Goal: Task Accomplishment & Management: Manage account settings

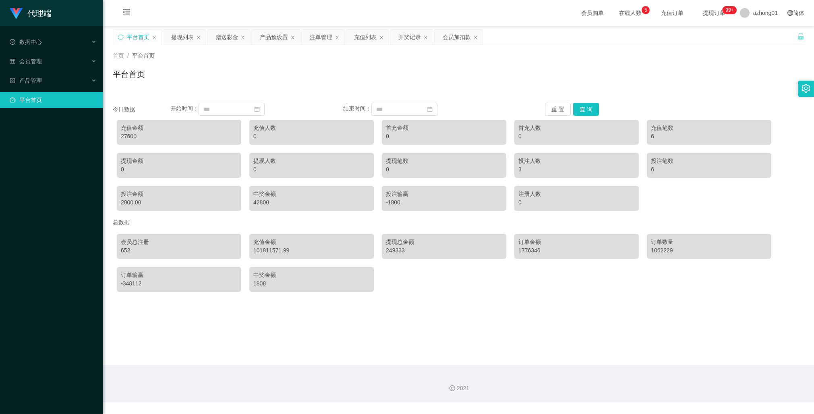
click at [29, 100] on link "平台首页" at bounding box center [53, 100] width 87 height 16
click at [44, 76] on div "产品管理" at bounding box center [51, 81] width 103 height 16
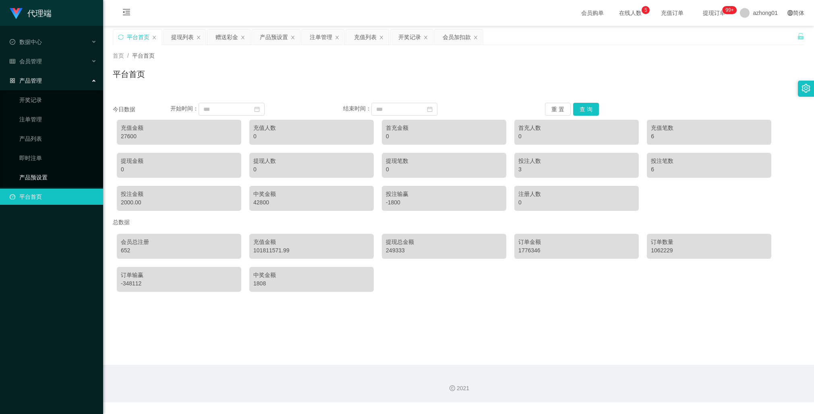
click at [37, 175] on link "产品预设置" at bounding box center [57, 177] width 77 height 16
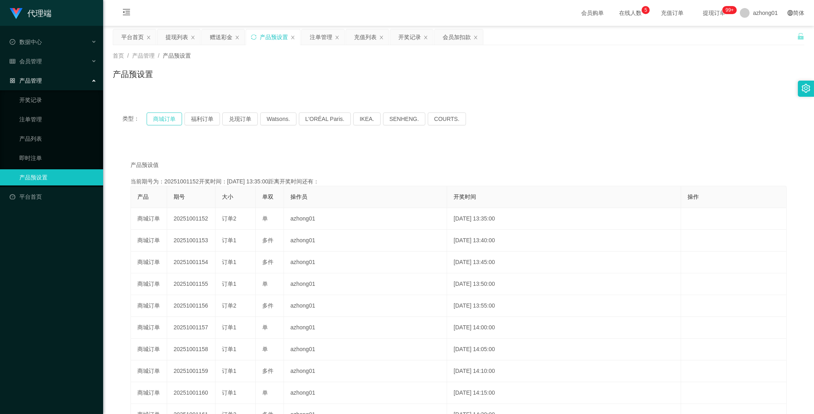
click at [163, 116] on button "商城订单" at bounding box center [164, 118] width 35 height 13
click at [171, 120] on button "商城订单" at bounding box center [164, 118] width 35 height 13
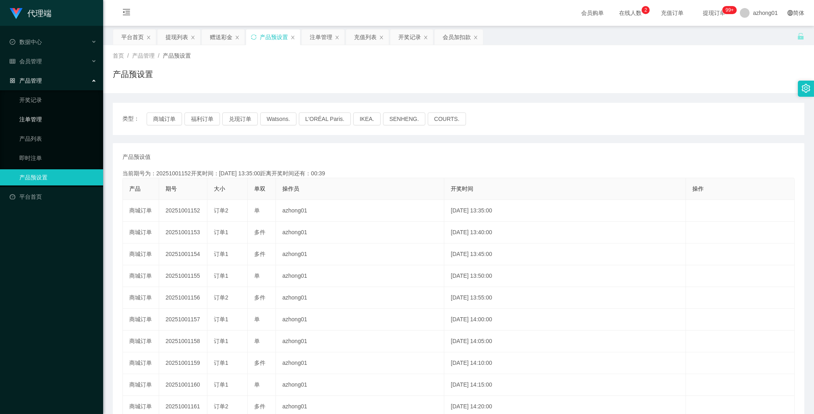
click at [38, 117] on link "注单管理" at bounding box center [57, 119] width 77 height 16
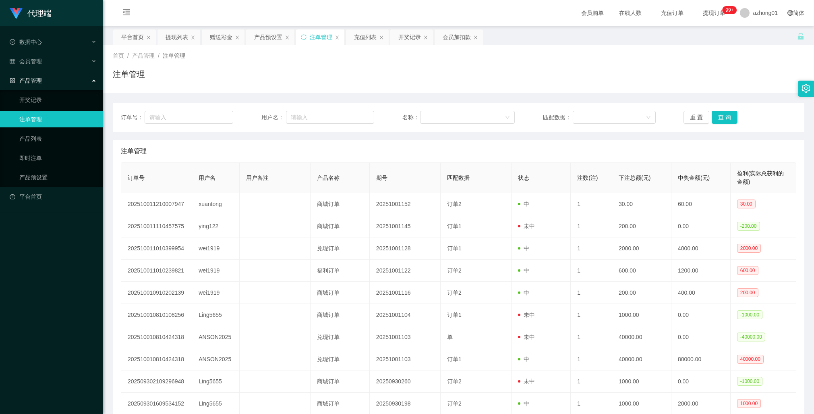
click at [41, 118] on link "注单管理" at bounding box center [57, 119] width 77 height 16
drag, startPoint x: 32, startPoint y: 180, endPoint x: 42, endPoint y: 184, distance: 10.3
click at [32, 180] on link "产品预设置" at bounding box center [57, 177] width 77 height 16
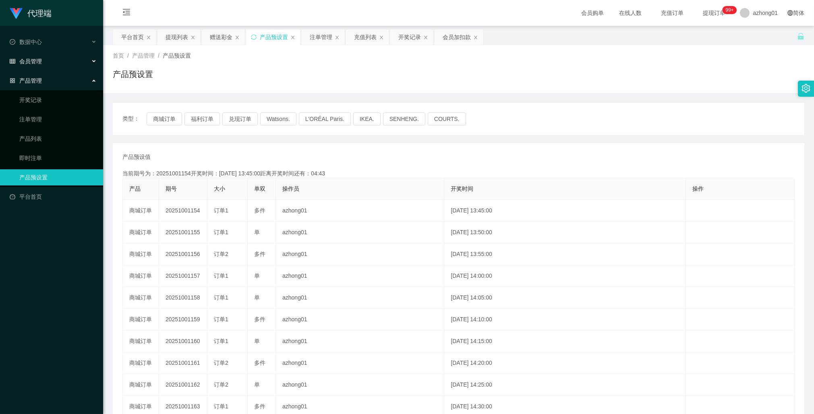
click at [39, 58] on span "会员管理" at bounding box center [26, 61] width 32 height 6
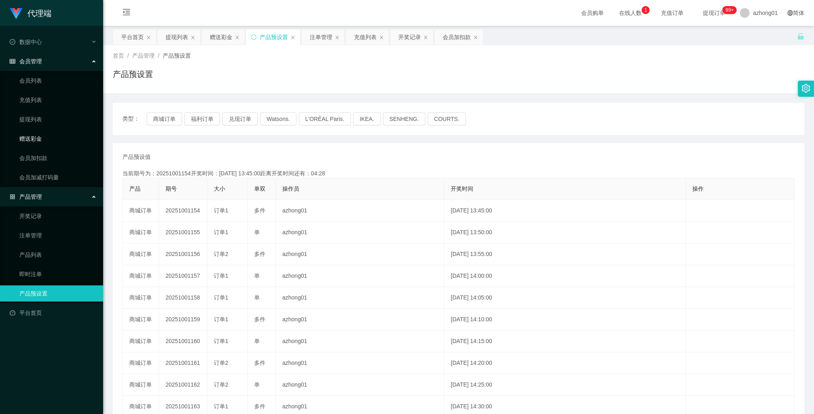
click at [39, 139] on link "赠送彩金" at bounding box center [57, 139] width 77 height 16
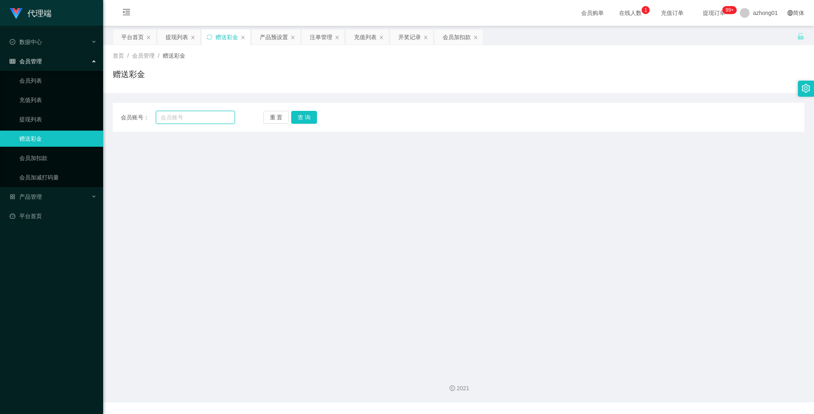
click at [207, 114] on input "text" at bounding box center [195, 117] width 79 height 13
paste input "Ling0000"
type input "Ling0000"
click at [308, 113] on button "查 询" at bounding box center [304, 117] width 26 height 13
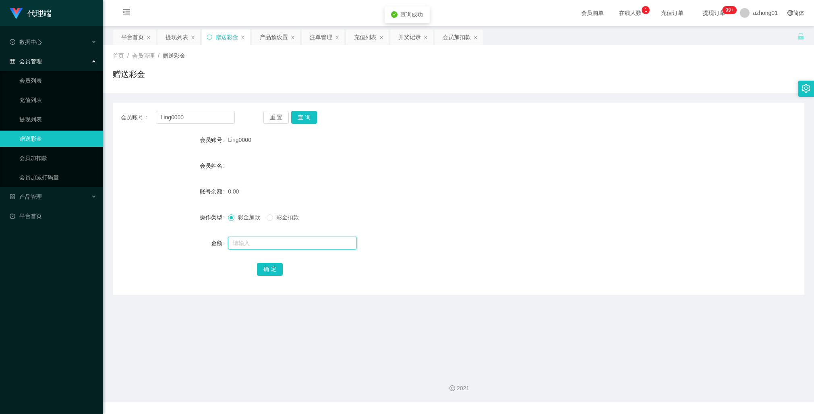
drag, startPoint x: 270, startPoint y: 239, endPoint x: 263, endPoint y: 234, distance: 9.2
click at [270, 239] on input "text" at bounding box center [292, 243] width 129 height 13
type input "30"
drag, startPoint x: 260, startPoint y: 272, endPoint x: 263, endPoint y: 277, distance: 5.6
click at [261, 272] on button "确 定" at bounding box center [270, 269] width 26 height 13
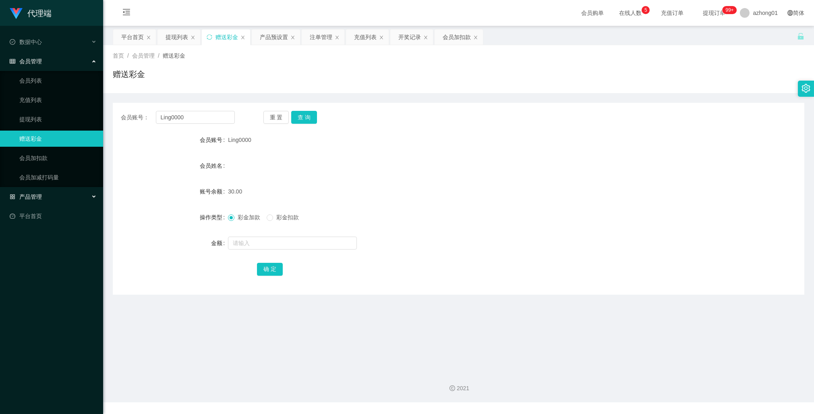
click at [35, 198] on span "产品管理" at bounding box center [26, 196] width 32 height 6
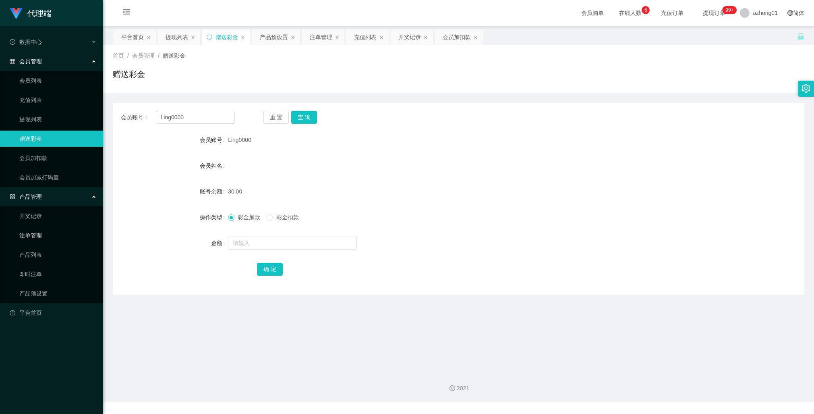
click at [39, 235] on link "注单管理" at bounding box center [57, 235] width 77 height 16
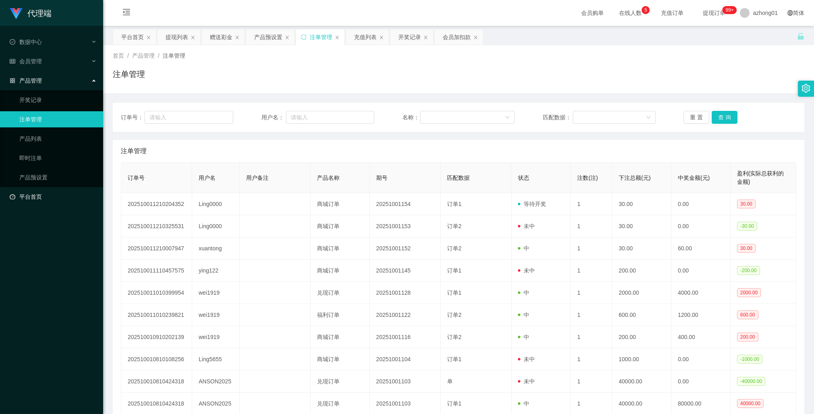
click at [37, 192] on link "平台首页" at bounding box center [53, 197] width 87 height 16
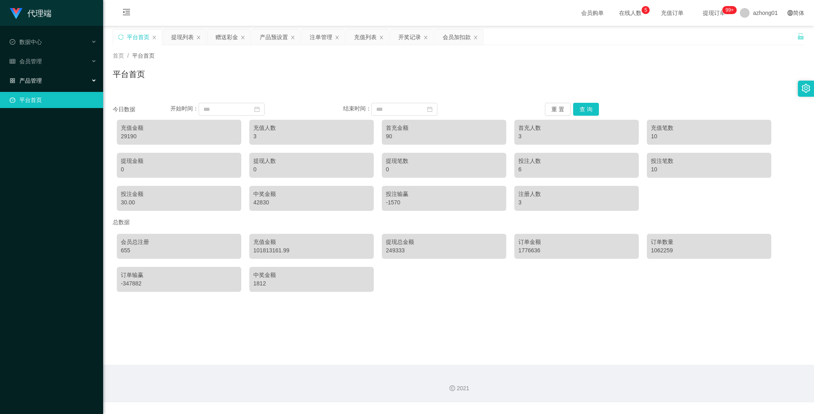
click at [37, 75] on div "产品管理" at bounding box center [51, 81] width 103 height 16
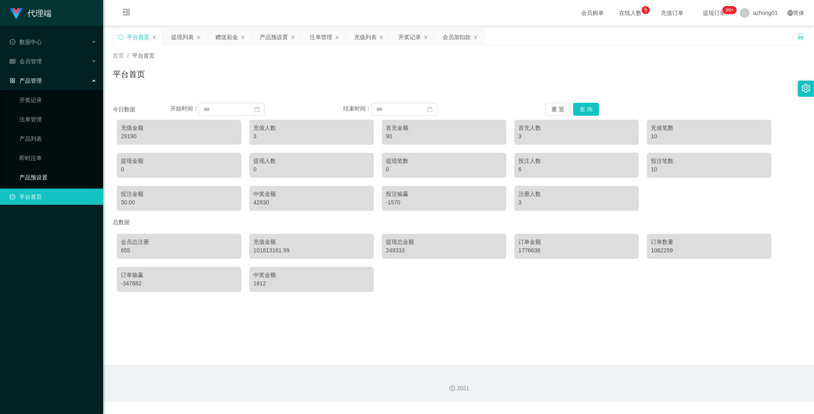
click at [44, 172] on link "产品预设置" at bounding box center [57, 177] width 77 height 16
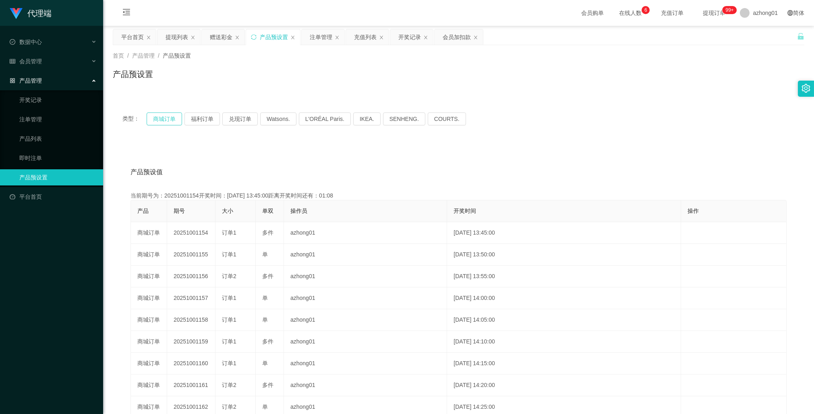
drag, startPoint x: 149, startPoint y: 123, endPoint x: 154, endPoint y: 125, distance: 6.1
click at [149, 123] on button "商城订单" at bounding box center [164, 118] width 35 height 13
click at [35, 61] on span "会员管理" at bounding box center [26, 61] width 32 height 6
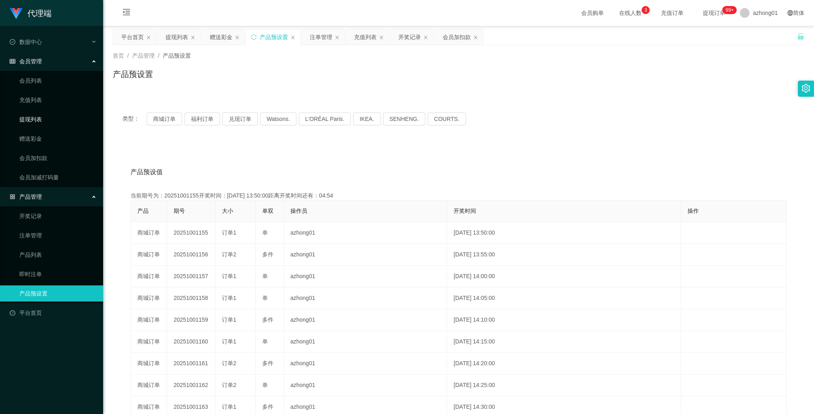
click at [36, 122] on link "提现列表" at bounding box center [57, 119] width 77 height 16
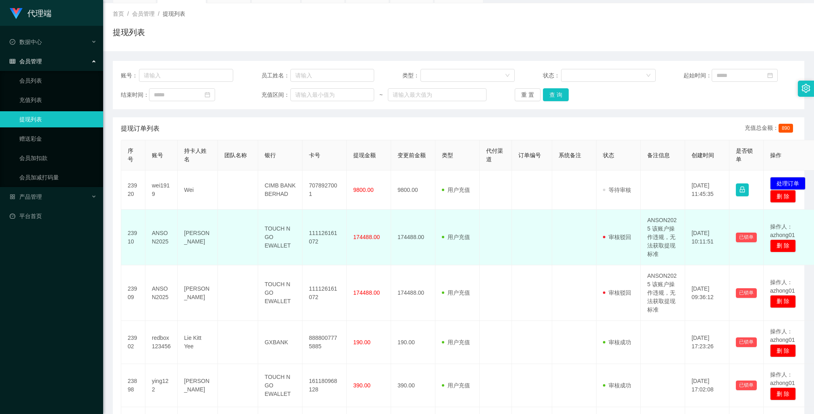
scroll to position [42, 0]
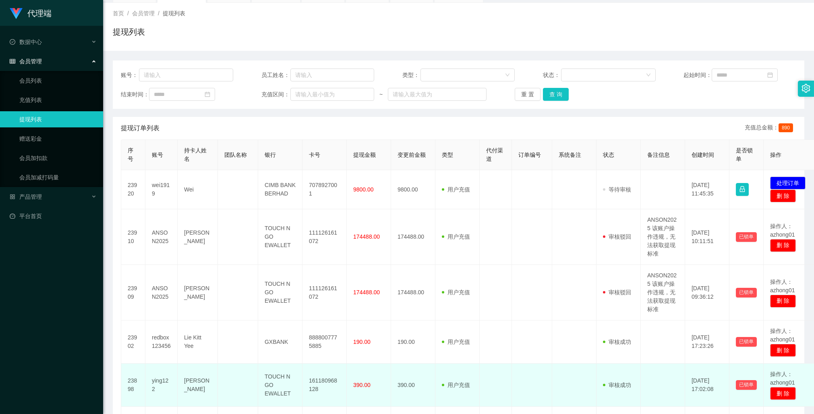
click at [237, 393] on td at bounding box center [238, 384] width 40 height 43
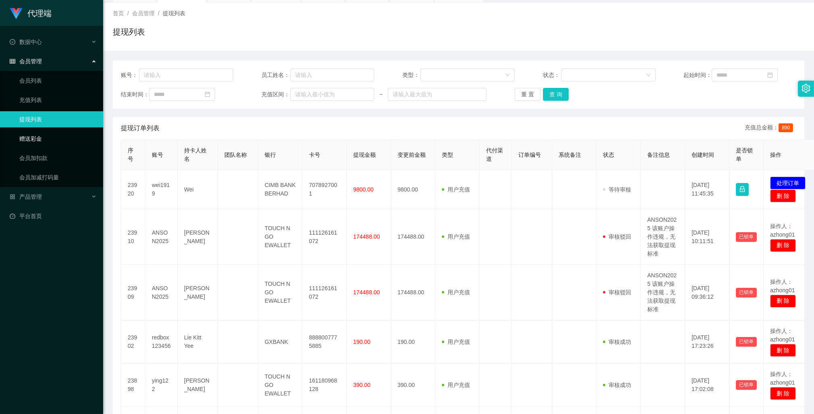
click at [30, 135] on link "赠送彩金" at bounding box center [57, 139] width 77 height 16
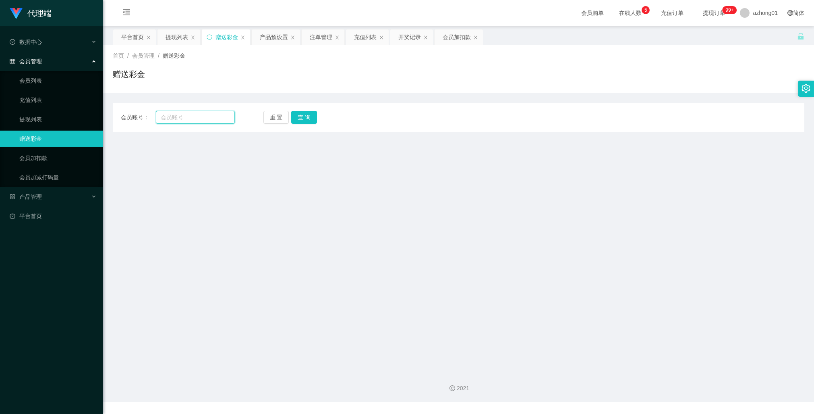
click at [186, 118] on input "text" at bounding box center [195, 117] width 79 height 13
paste input "xuantong"
type input "xuantong"
click at [312, 110] on div "会员账号： xuantong 重 置 查 询 会员账号 会员姓名 账号余额 操作类型 彩金加款 彩金扣款 金额 确 定" at bounding box center [459, 117] width 692 height 29
click at [310, 114] on button "查 询" at bounding box center [304, 117] width 26 height 13
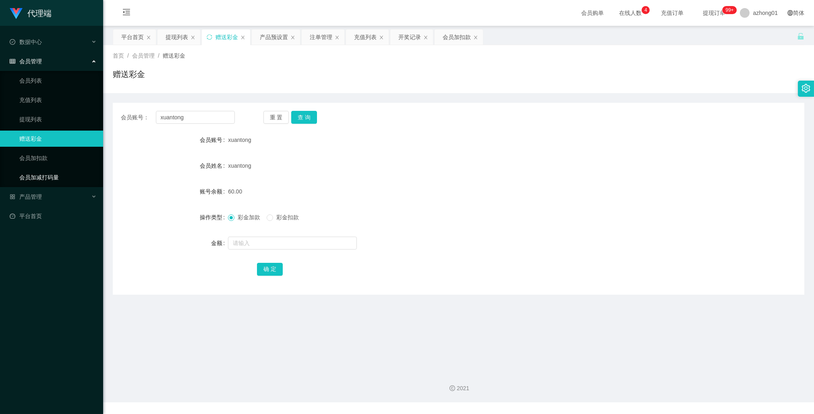
click at [43, 176] on link "会员加减打码量" at bounding box center [57, 177] width 77 height 16
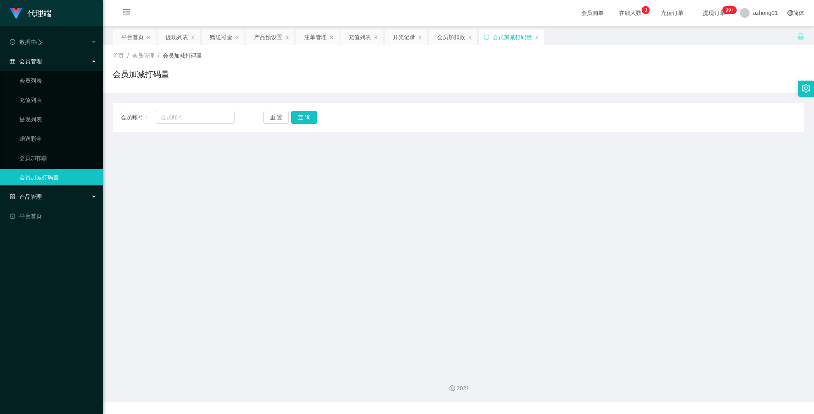
click at [40, 193] on span "产品管理" at bounding box center [26, 196] width 32 height 6
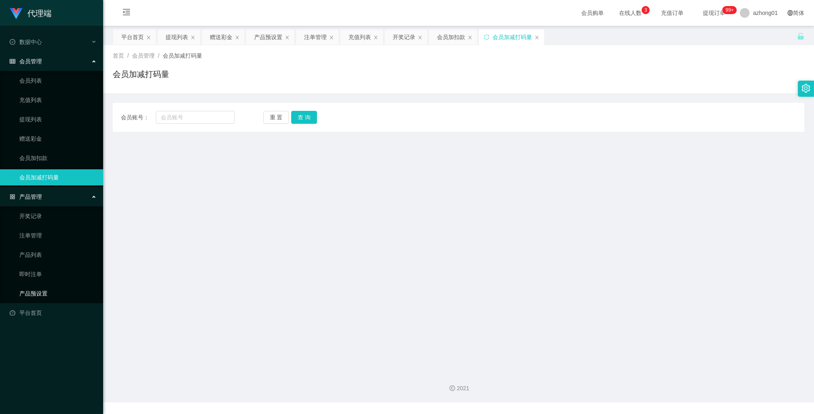
click at [42, 288] on link "产品预设置" at bounding box center [57, 293] width 77 height 16
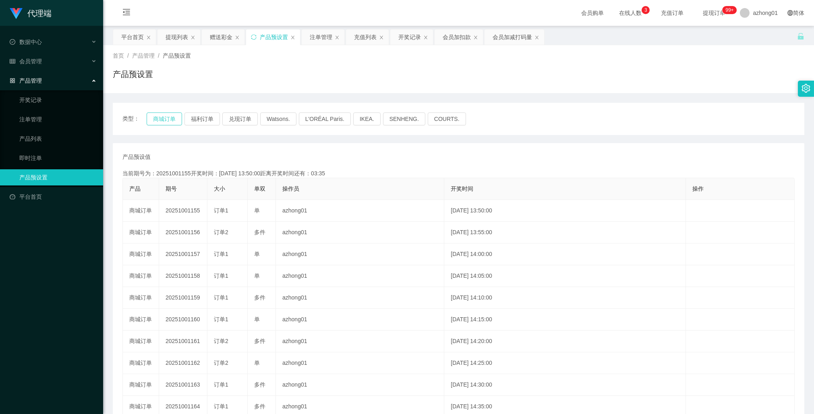
click at [166, 124] on button "商城订单" at bounding box center [164, 118] width 35 height 13
click at [35, 59] on span "会员管理" at bounding box center [26, 61] width 32 height 6
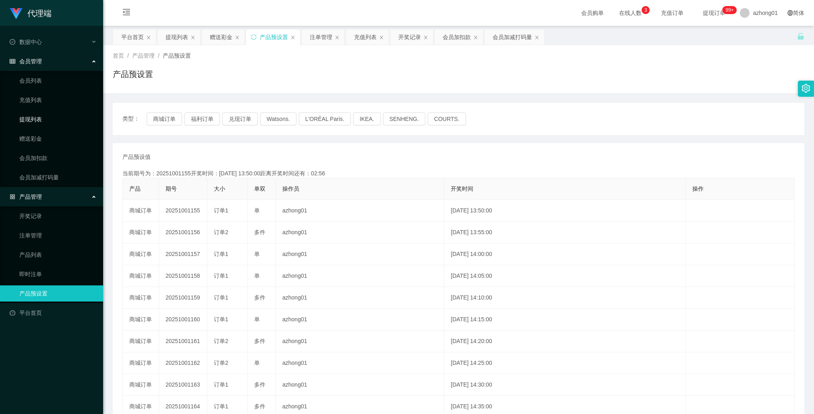
click at [37, 120] on link "提现列表" at bounding box center [57, 119] width 77 height 16
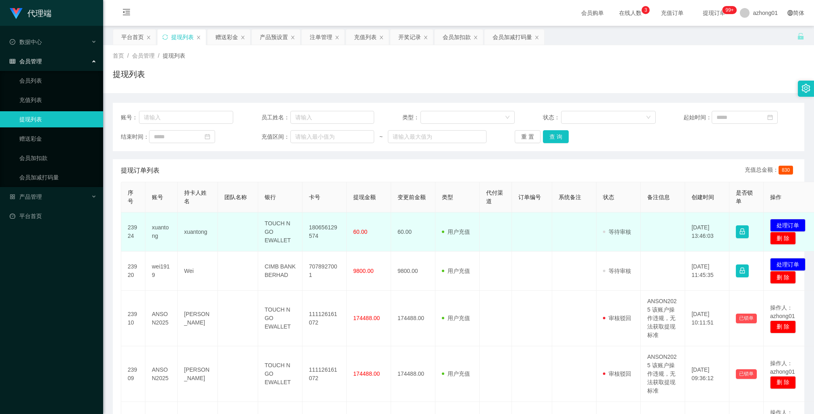
click at [322, 228] on td "180656129574" at bounding box center [325, 231] width 44 height 39
copy td "180656129574"
click at [787, 222] on button "处理订单" at bounding box center [787, 225] width 35 height 13
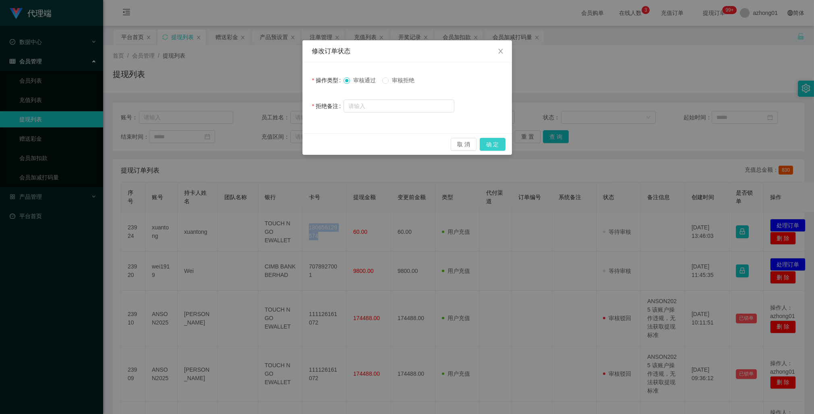
click at [494, 145] on button "确 定" at bounding box center [493, 144] width 26 height 13
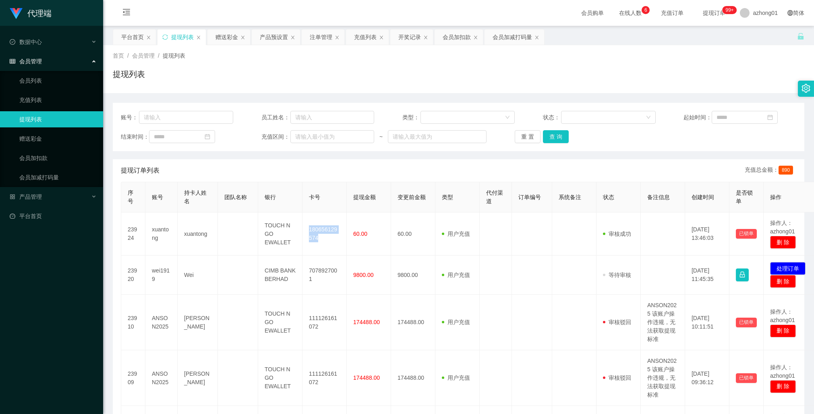
click at [440, 172] on div "提现订单列表 充值总金额： 890" at bounding box center [459, 170] width 676 height 23
click at [42, 196] on span "产品管理" at bounding box center [26, 196] width 32 height 6
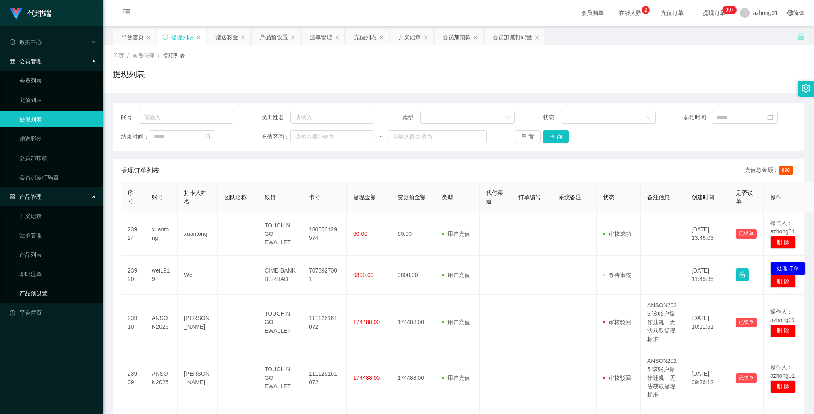
click at [41, 294] on link "产品预设置" at bounding box center [57, 293] width 77 height 16
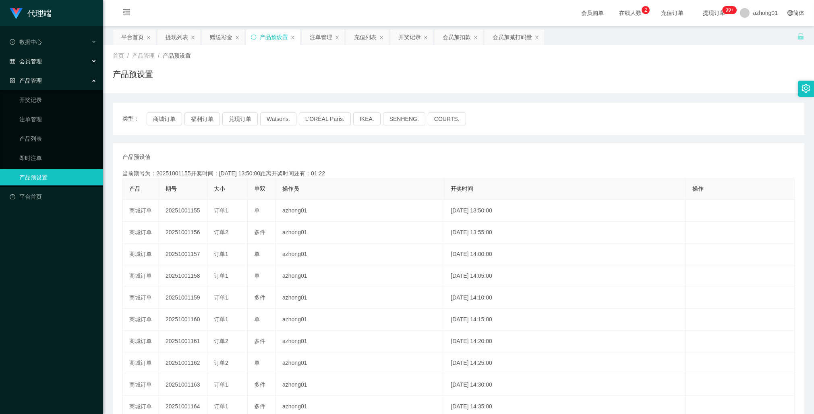
click at [35, 60] on span "会员管理" at bounding box center [26, 61] width 32 height 6
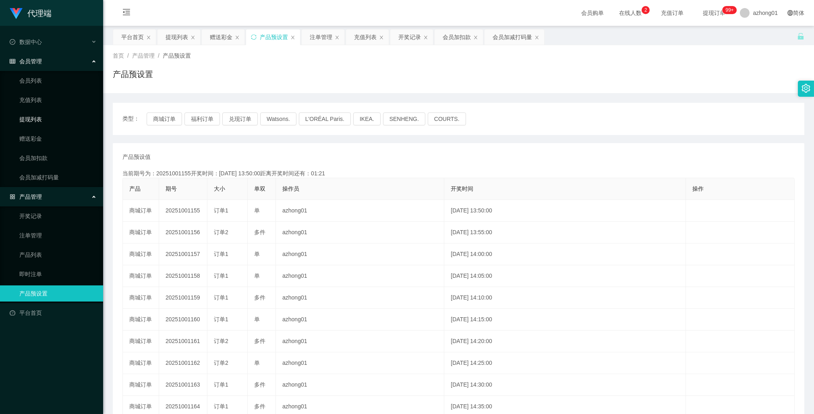
click at [36, 122] on link "提现列表" at bounding box center [57, 119] width 77 height 16
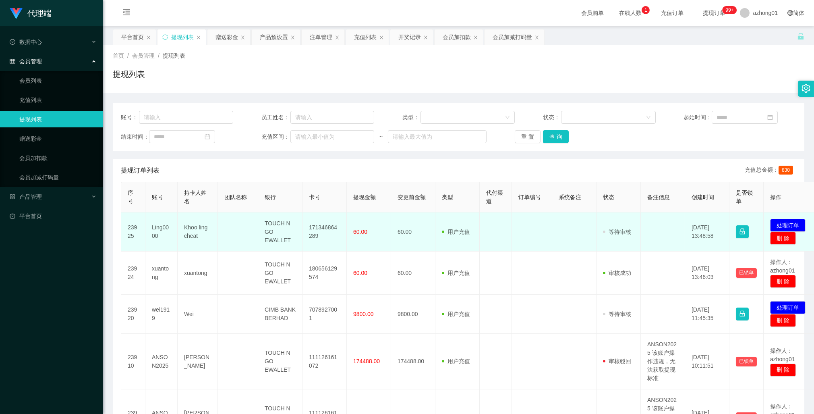
click at [313, 227] on td "171346864289" at bounding box center [325, 231] width 44 height 39
copy td "171346864289"
drag, startPoint x: 313, startPoint y: 227, endPoint x: 318, endPoint y: 239, distance: 12.3
click at [313, 227] on td "171346864289" at bounding box center [325, 231] width 44 height 39
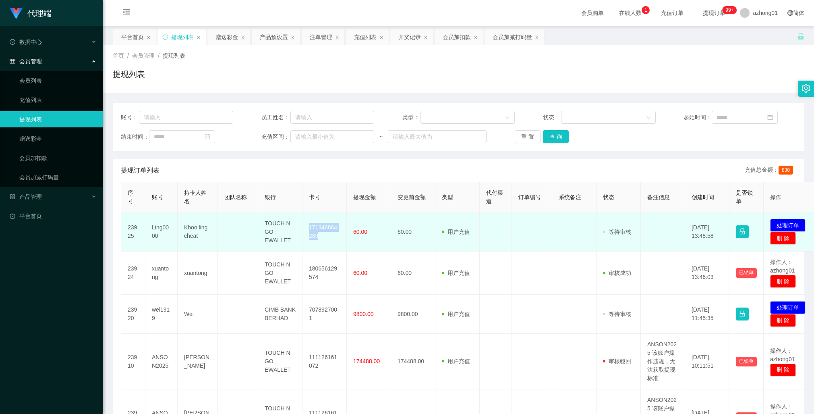
copy td "171346864289"
click at [788, 224] on button "处理订单" at bounding box center [787, 225] width 35 height 13
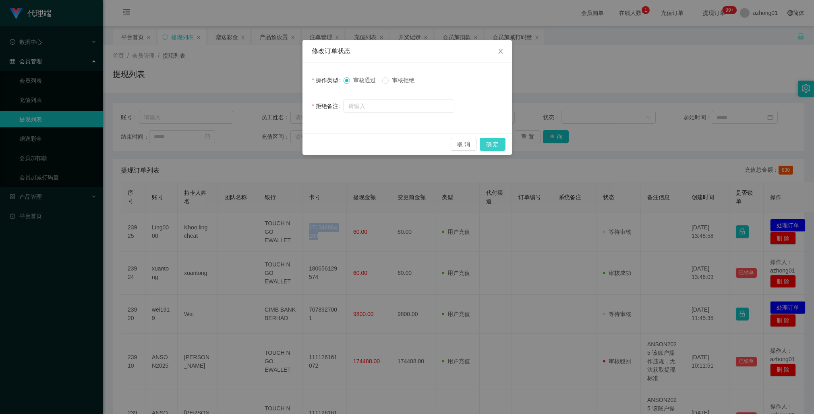
click at [493, 145] on button "确 定" at bounding box center [493, 144] width 26 height 13
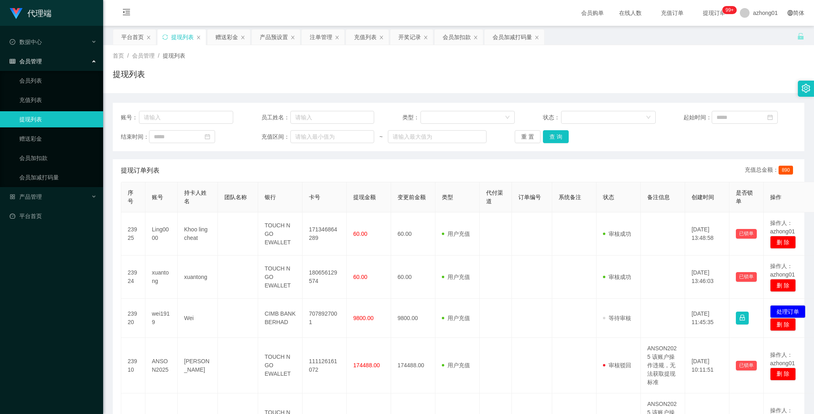
click at [461, 61] on div "首页 / 会员管理 / 提现列表 / 提现列表" at bounding box center [459, 69] width 692 height 35
click at [370, 154] on div "账号： 员工姓名： 类型： 状态： 起始时间： 结束时间： 充值区间： ~ 重 置 查 询 提现订单列表 充值总金额： 890 序号 账号 持卡人姓名 团队名…" at bounding box center [459, 396] width 692 height 587
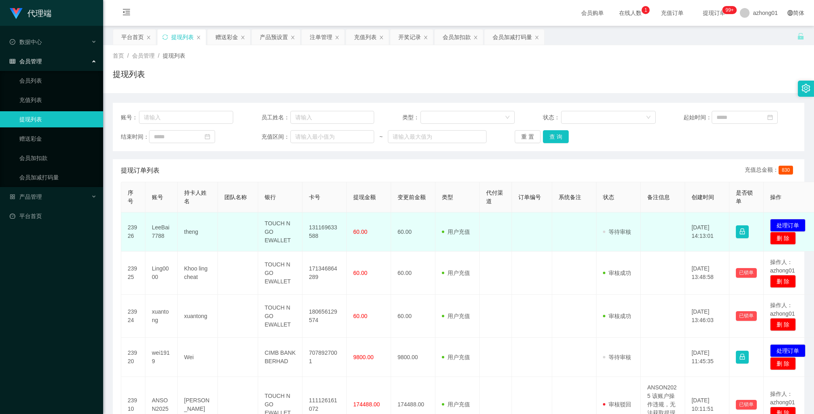
click at [323, 227] on td "131169633588" at bounding box center [325, 231] width 44 height 39
copy td "131169633588"
click at [779, 226] on button "处理订单" at bounding box center [787, 225] width 35 height 13
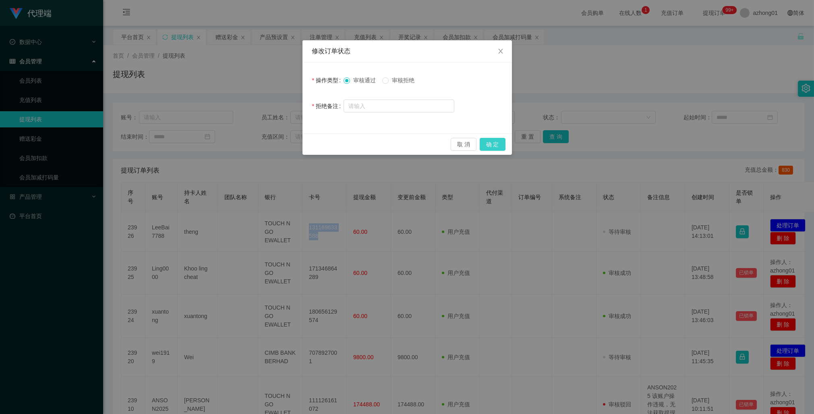
click at [484, 143] on button "确 定" at bounding box center [493, 144] width 26 height 13
